Goal: Book appointment/travel/reservation

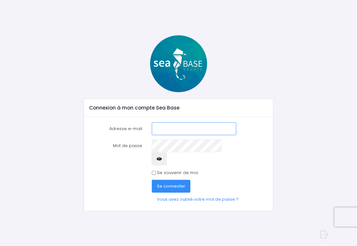
type input "stephane.villette.tek@gmail.com"
click at [167, 183] on span "Se connecter" at bounding box center [171, 186] width 28 height 6
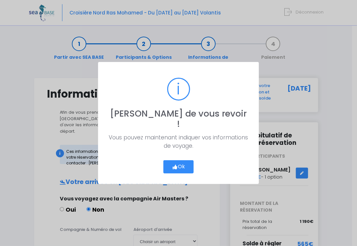
click at [185, 162] on button "Ok" at bounding box center [178, 167] width 30 height 14
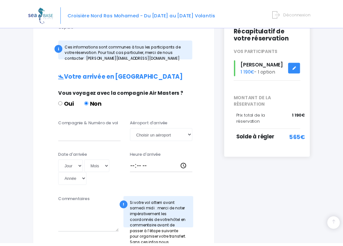
scroll to position [107, 0]
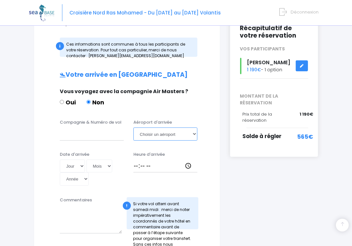
click at [193, 128] on select "Choisir un aéroport Hurghada Marsa Alam" at bounding box center [165, 134] width 64 height 13
select select "Hurghada"
click at [133, 128] on select "Choisir un aéroport Hurghada Marsa Alam" at bounding box center [165, 134] width 64 height 13
click at [66, 128] on input "Compagnie & Numéro de vol" at bounding box center [92, 134] width 64 height 13
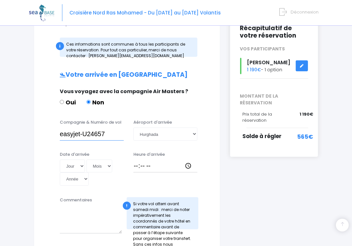
type input "easyjet-U24657"
click at [81, 160] on select "Jour 01 02 03 04 05 06 07 08 09 10 11 12 13 14 15 16 17 18 19 20 21 22 23 24 25…" at bounding box center [72, 166] width 25 height 13
select select "25"
click at [60, 160] on select "Jour 01 02 03 04 05 06 07 08 09 10 11 12 13 14 15 16 17 18 19 20 21 22 23 24 25…" at bounding box center [72, 166] width 25 height 13
click at [108, 160] on select "Mois 01 02 03 04 05 06 07 08 09 10 11 12" at bounding box center [99, 166] width 26 height 13
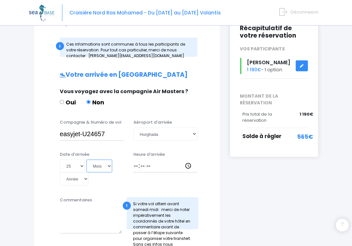
select select "10"
click at [86, 160] on select "Mois 01 02 03 04 05 06 07 08 09 10 11 12" at bounding box center [99, 166] width 26 height 13
click at [84, 173] on select "Année 2045 2044 2043 2042 2041 2040 2039 2038 2037 2036 2035 2034 2033 2032 203…" at bounding box center [74, 179] width 29 height 13
select select "2025"
click at [60, 173] on select "Année 2045 2044 2043 2042 2041 2040 2039 2038 2037 2036 2035 2034 2033 2032 203…" at bounding box center [74, 179] width 29 height 13
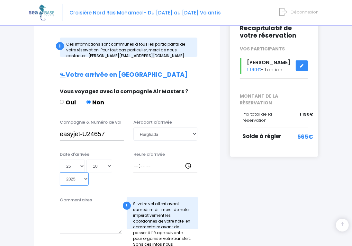
type input "2025-10-25"
click at [190, 160] on input "Heure d'arrivée" at bounding box center [165, 166] width 64 height 13
type input "18:00"
click at [238, 168] on div "i Finalisez votre réservation et réglez le solde avant le 10/09/2025 Récapitula…" at bounding box center [274, 200] width 98 height 460
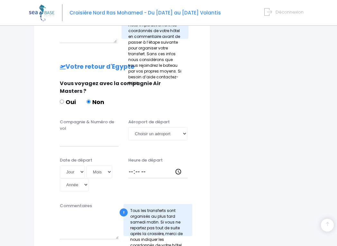
scroll to position [321, 0]
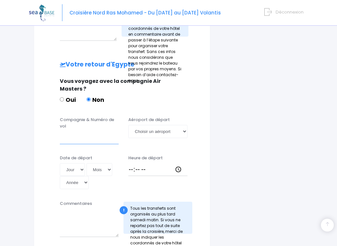
click at [63, 131] on input "Compagnie & Numéro de vol" at bounding box center [89, 137] width 59 height 13
type input "easyjet-U24692"
click at [185, 125] on select "Choisir un aéroport Hurghada Marsa Alam" at bounding box center [157, 131] width 59 height 13
select select "Hurghada"
click at [128, 125] on select "Choisir un aéroport Hurghada Marsa Alam" at bounding box center [157, 131] width 59 height 13
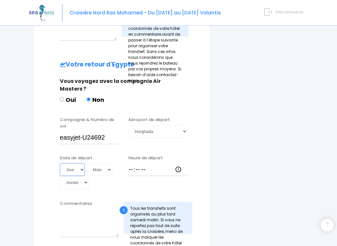
click at [81, 163] on select "Jour 01 02 03 04 05 06 07 08 09 10 11 12 13 14 15 16 17 18 19 20 21 22 23 24 25…" at bounding box center [72, 169] width 25 height 13
select select "01"
click at [60, 163] on select "Jour 01 02 03 04 05 06 07 08 09 10 11 12 13 14 15 16 17 18 19 20 21 22 23 24 25…" at bounding box center [72, 169] width 25 height 13
click at [108, 163] on select "Mois 01 02 03 04 05 06 07 08 09 10 11 12" at bounding box center [99, 169] width 26 height 13
select select "11"
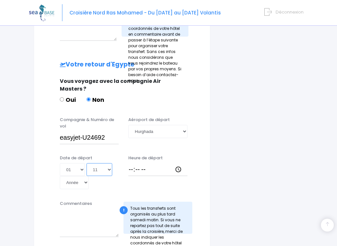
click at [86, 163] on select "Mois 01 02 03 04 05 06 07 08 09 10 11 12" at bounding box center [99, 169] width 26 height 13
click at [85, 176] on select "Année 2045 2044 2043 2042 2041 2040 2039 2038 2037 2036 2035 2034 2033 2032 203…" at bounding box center [74, 182] width 29 height 13
select select "2025"
click at [60, 176] on select "Année 2045 2044 2043 2042 2041 2040 2039 2038 2037 2036 2035 2034 2033 2032 203…" at bounding box center [74, 182] width 29 height 13
type input "2025-11-01"
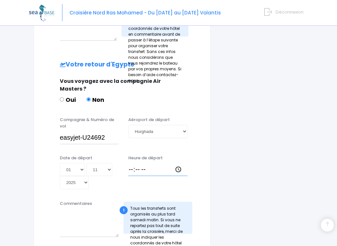
click at [131, 163] on input "Heure de départ" at bounding box center [157, 169] width 59 height 13
click at [179, 163] on input "Heure de départ" at bounding box center [157, 169] width 59 height 13
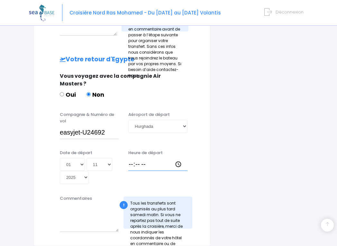
scroll to position [328, 0]
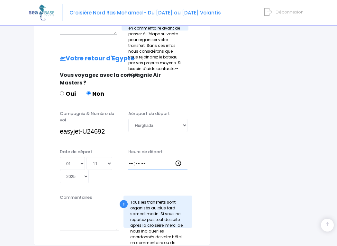
click at [179, 157] on input "Heure de départ" at bounding box center [157, 163] width 59 height 13
type input "18:10"
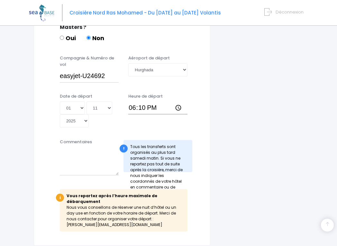
scroll to position [384, 0]
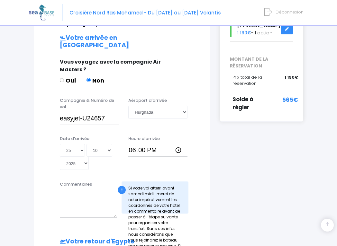
scroll to position [145, 0]
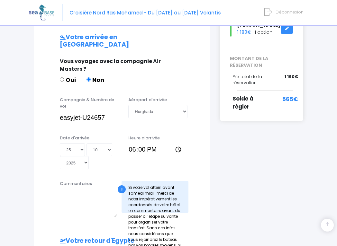
click at [24, 242] on div "Notre plateforme de réservation n'est pas compatible avec votre appareil. Veuil…" at bounding box center [168, 197] width 337 height 685
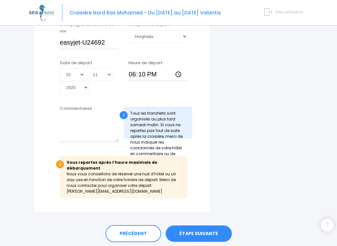
scroll to position [418, 0]
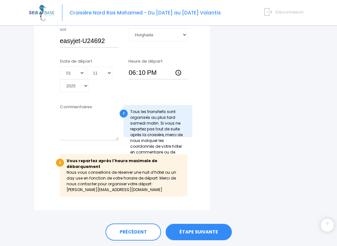
click at [199, 224] on link "ÉTAPE SUIVANTE" at bounding box center [199, 232] width 66 height 17
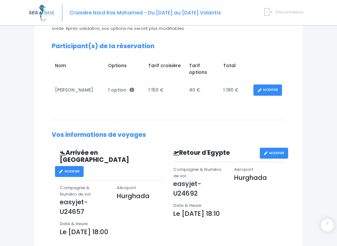
scroll to position [103, 0]
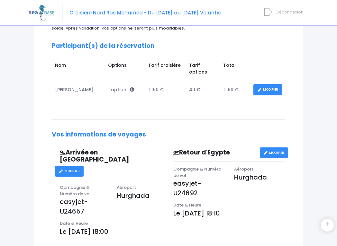
click at [23, 187] on div "Notre plateforme de réservation n'est pas compatible avec votre appareil. Veuil…" at bounding box center [168, 150] width 337 height 506
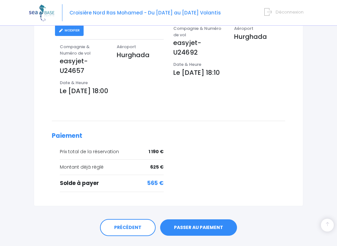
scroll to position [244, 0]
click at [194, 219] on link "PASSER AU PAIEMENT" at bounding box center [198, 227] width 77 height 17
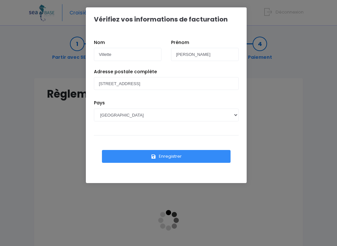
click at [174, 156] on button "Enregistrer" at bounding box center [166, 156] width 129 height 13
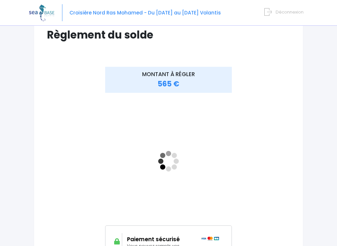
scroll to position [59, 0]
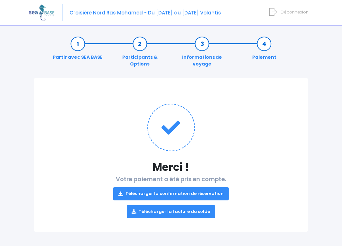
click at [24, 191] on div "Notre plateforme de réservation n'est pas compatible avec votre appareil. Veuil…" at bounding box center [171, 124] width 342 height 248
click at [123, 194] on icon at bounding box center [120, 194] width 5 height 0
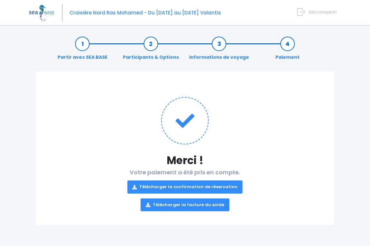
click at [159, 203] on link "Télécharger la facture du solde" at bounding box center [184, 205] width 89 height 13
click at [341, 93] on div "Notre plateforme de réservation n'est pas compatible avec votre appareil. Veuil…" at bounding box center [185, 123] width 370 height 246
